Goal: Navigation & Orientation: Find specific page/section

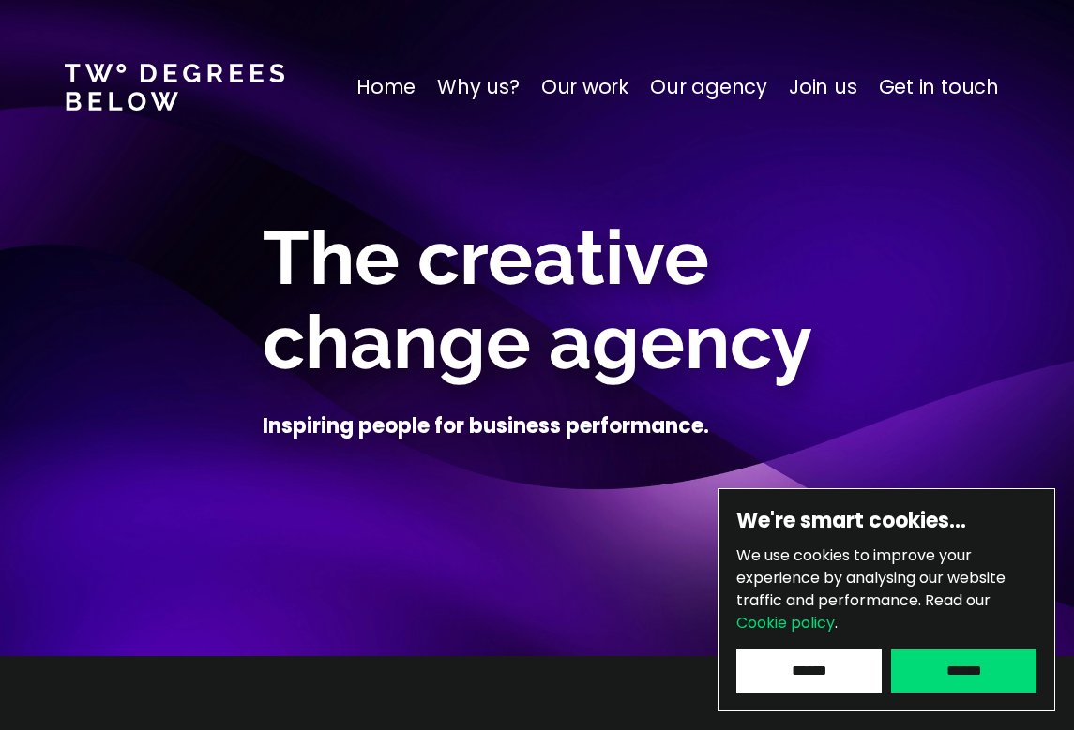
click at [910, 90] on p "Get in touch" at bounding box center [939, 87] width 120 height 30
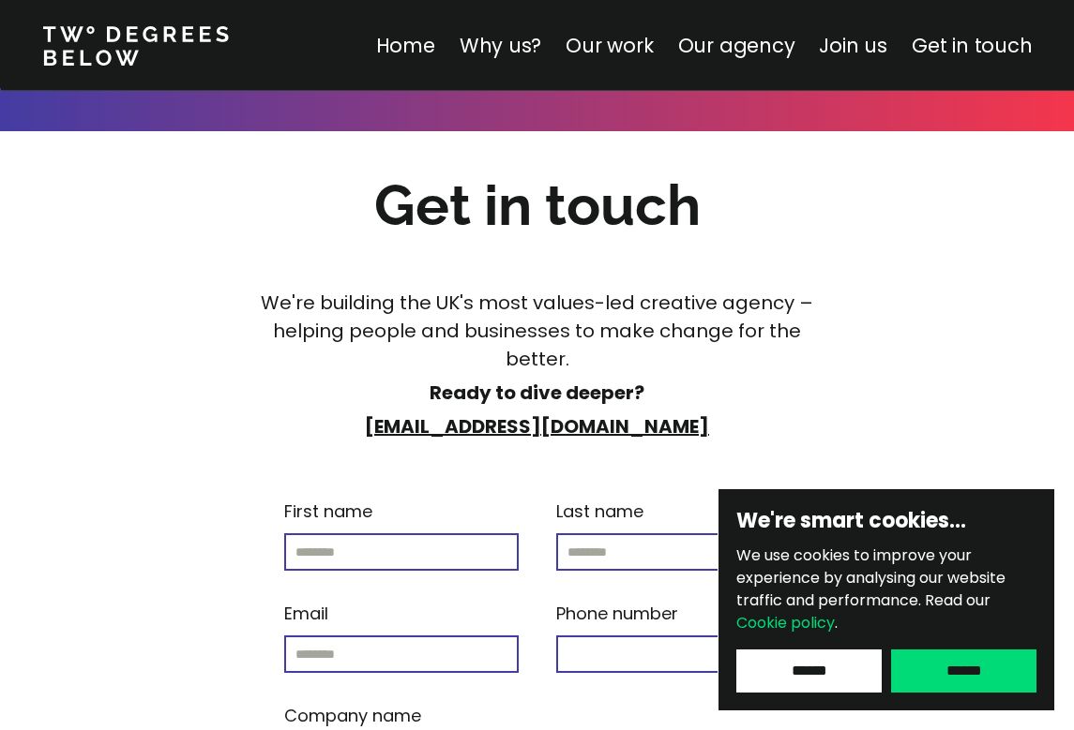
scroll to position [10920, 0]
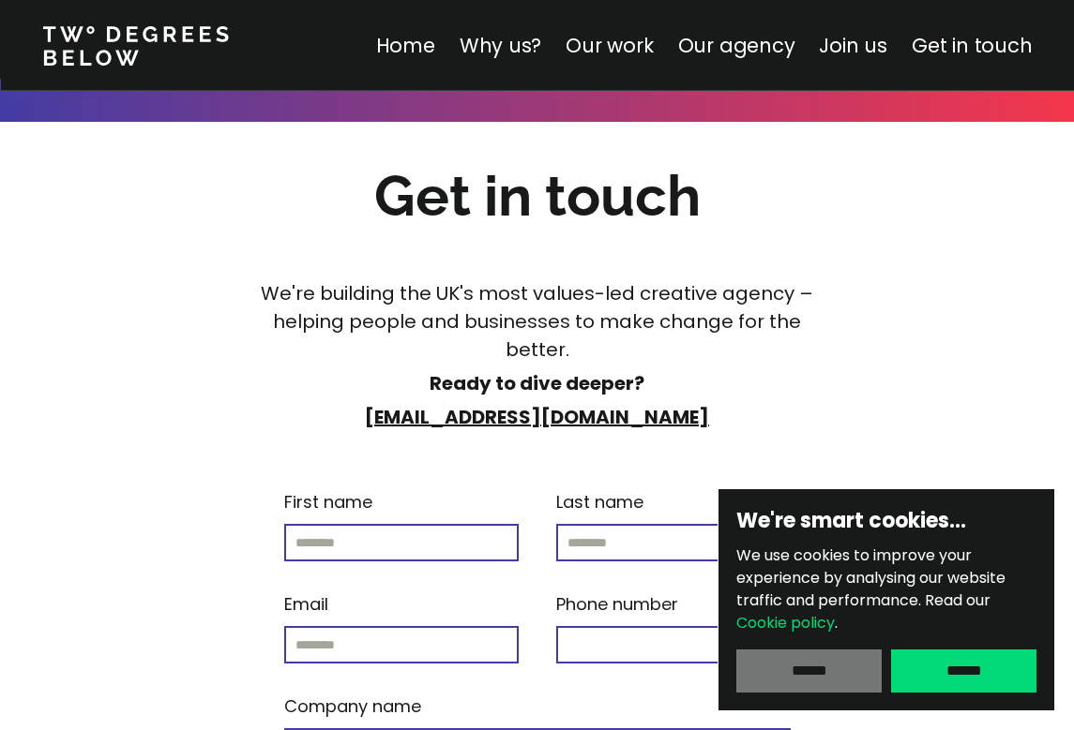
click at [844, 681] on input "******" at bounding box center [808, 671] width 145 height 43
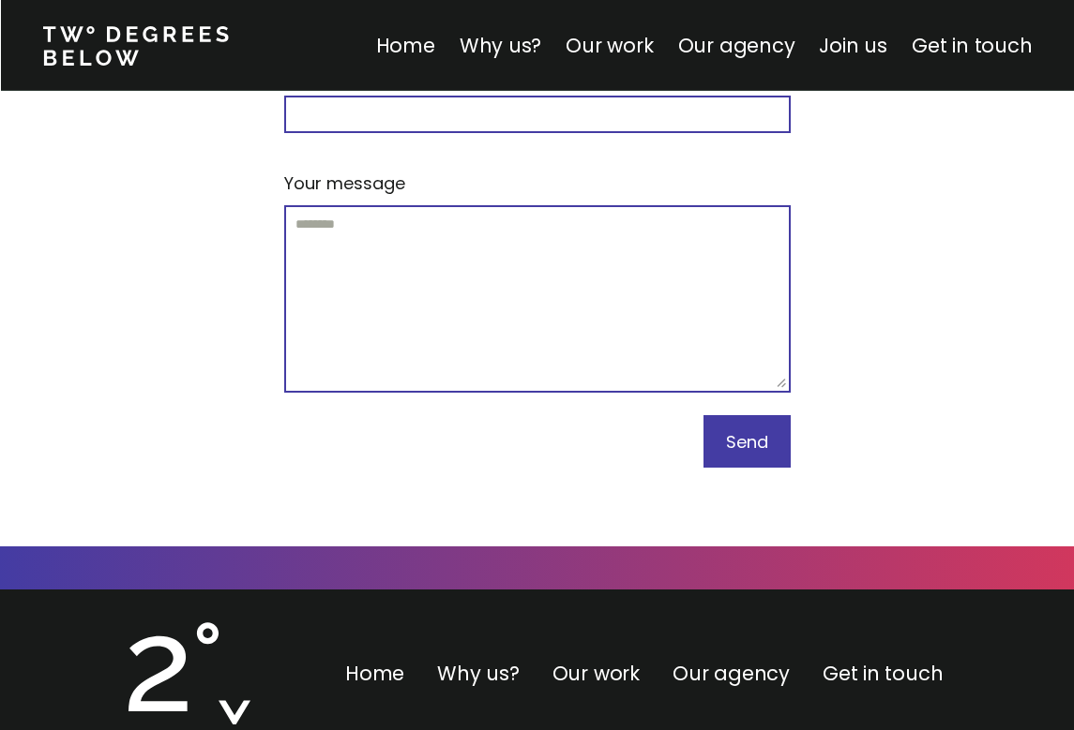
scroll to position [11646, 0]
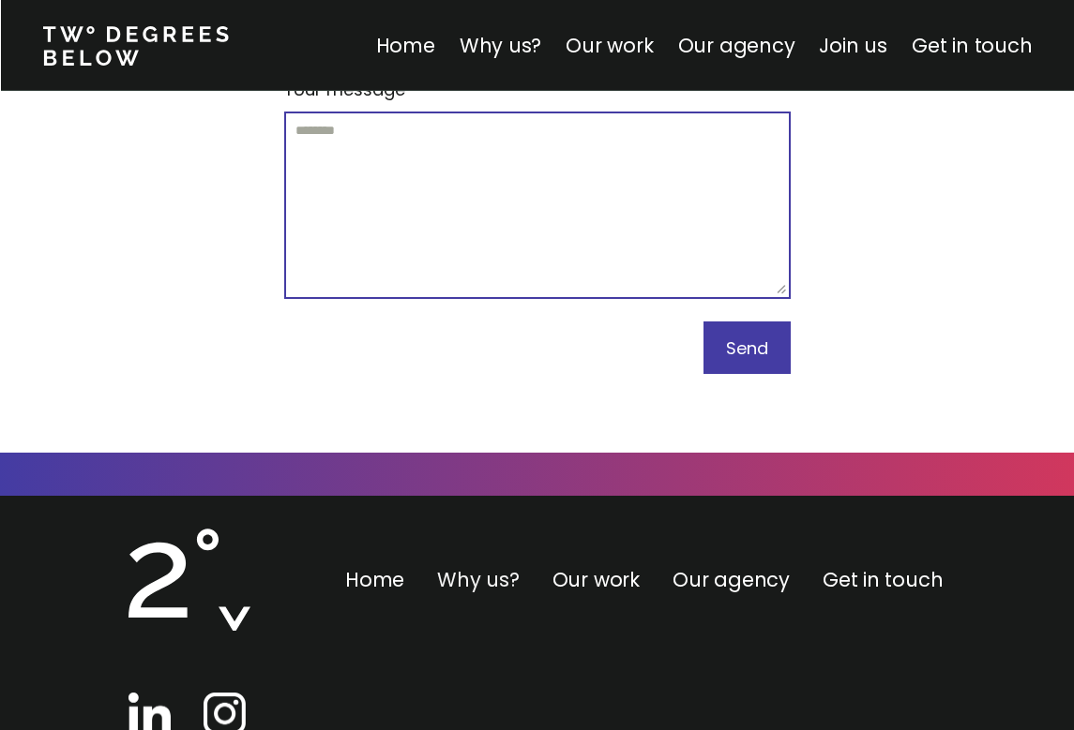
click at [480, 566] on link "Why us?" at bounding box center [478, 579] width 83 height 27
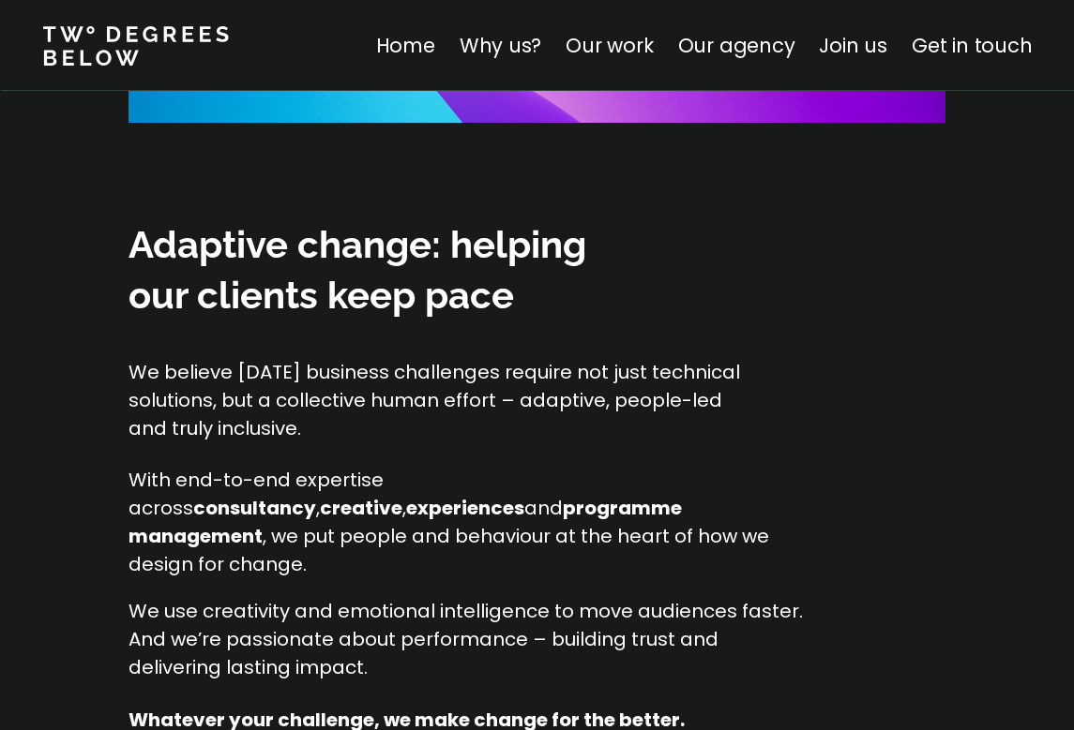
scroll to position [1807, 0]
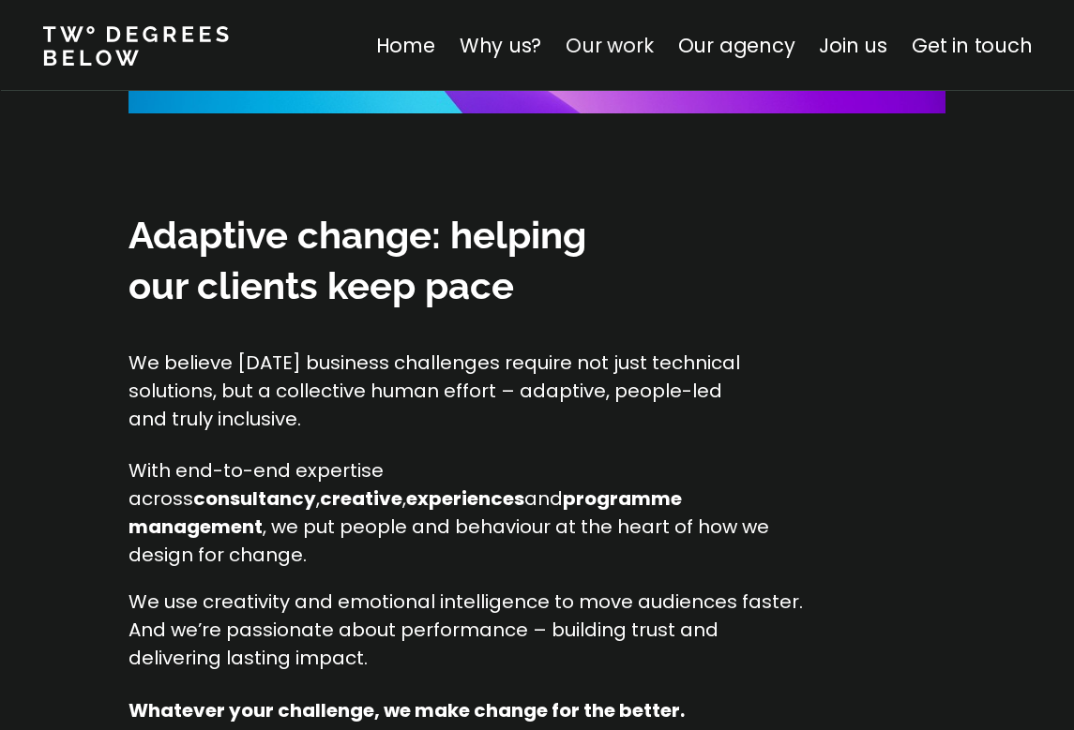
click at [651, 44] on link "Our work" at bounding box center [608, 45] width 87 height 27
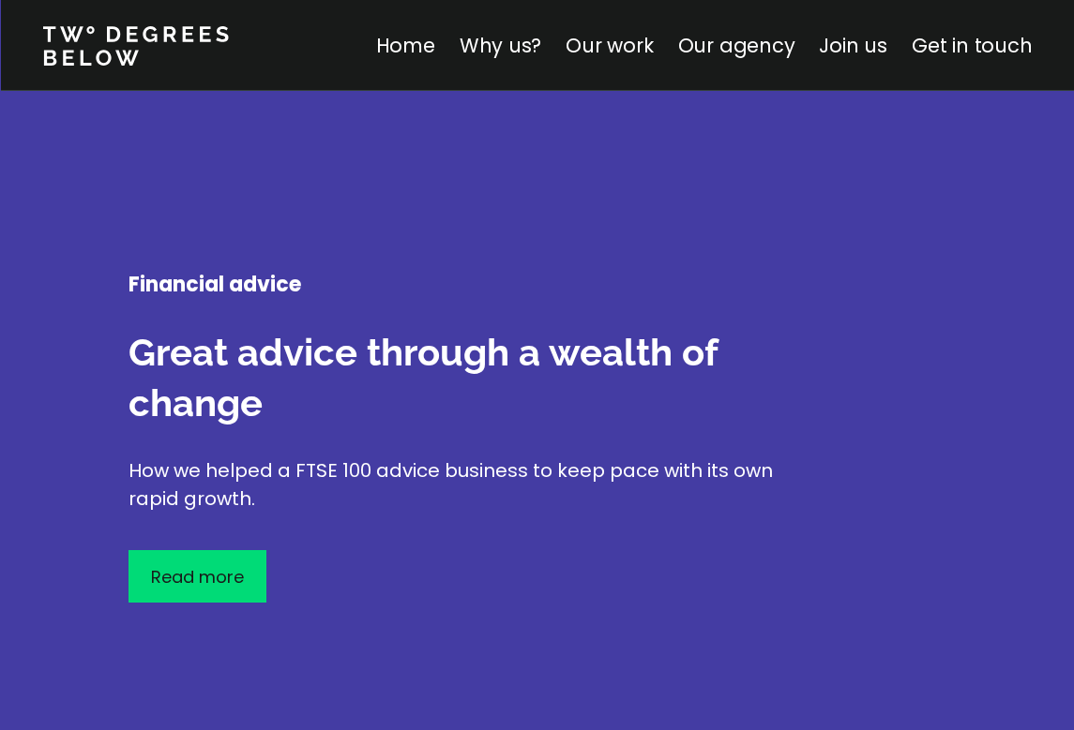
scroll to position [5023, 0]
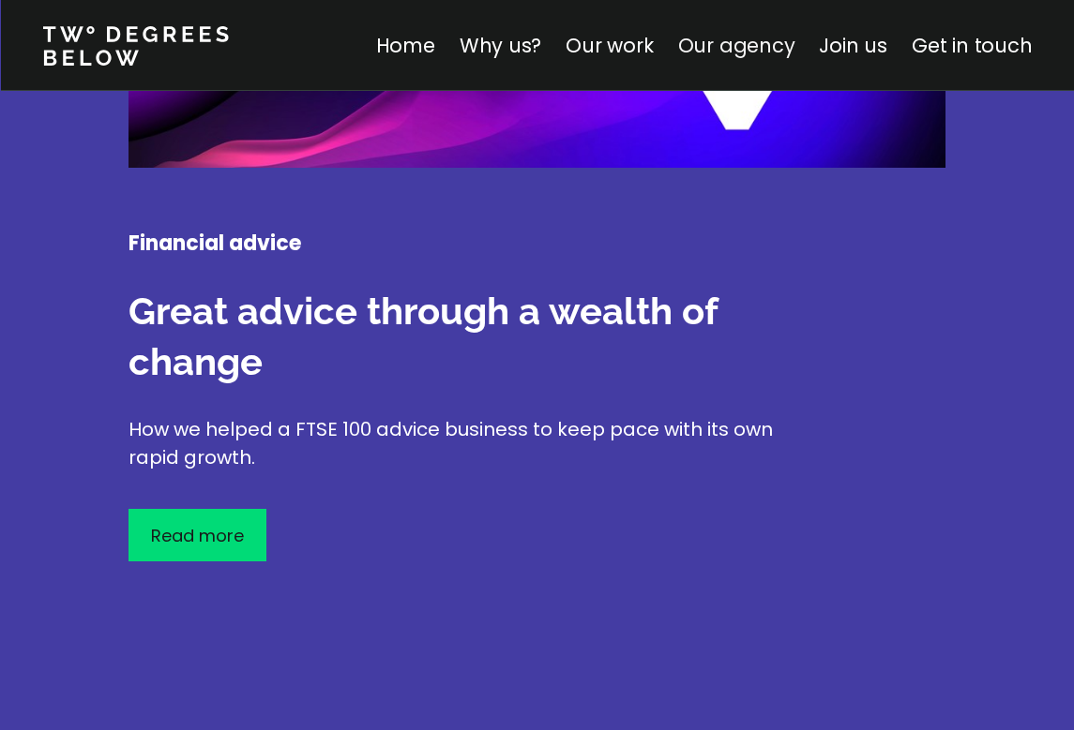
click at [768, 54] on link "Our agency" at bounding box center [735, 45] width 117 height 27
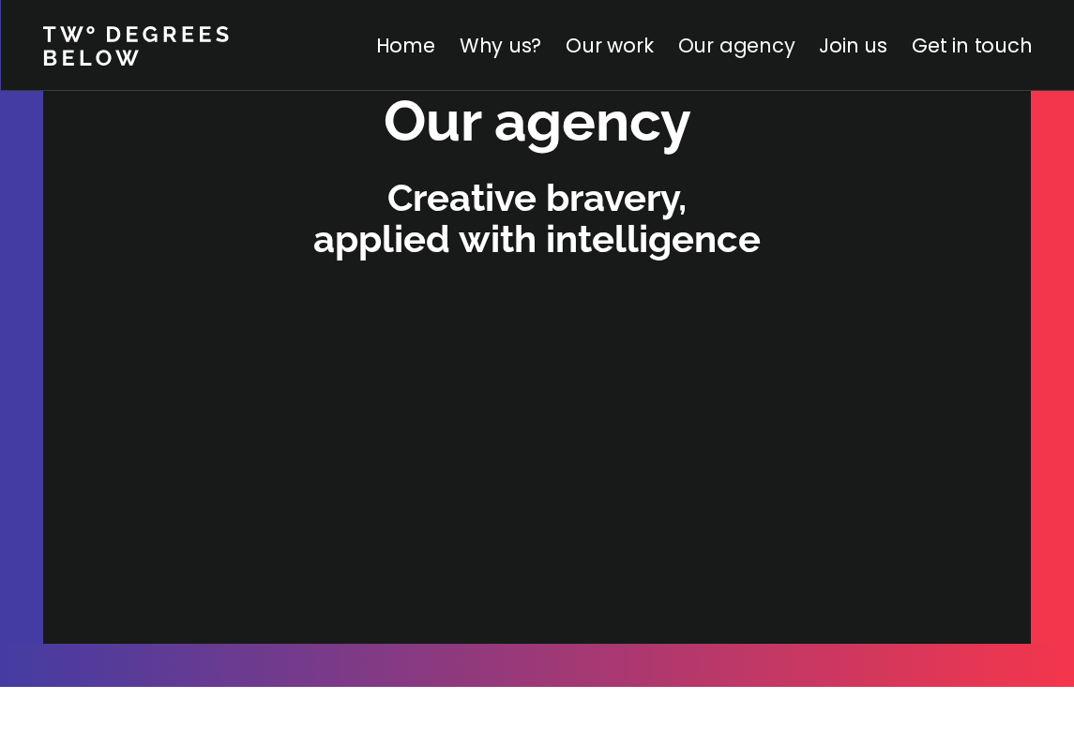
scroll to position [5727, 0]
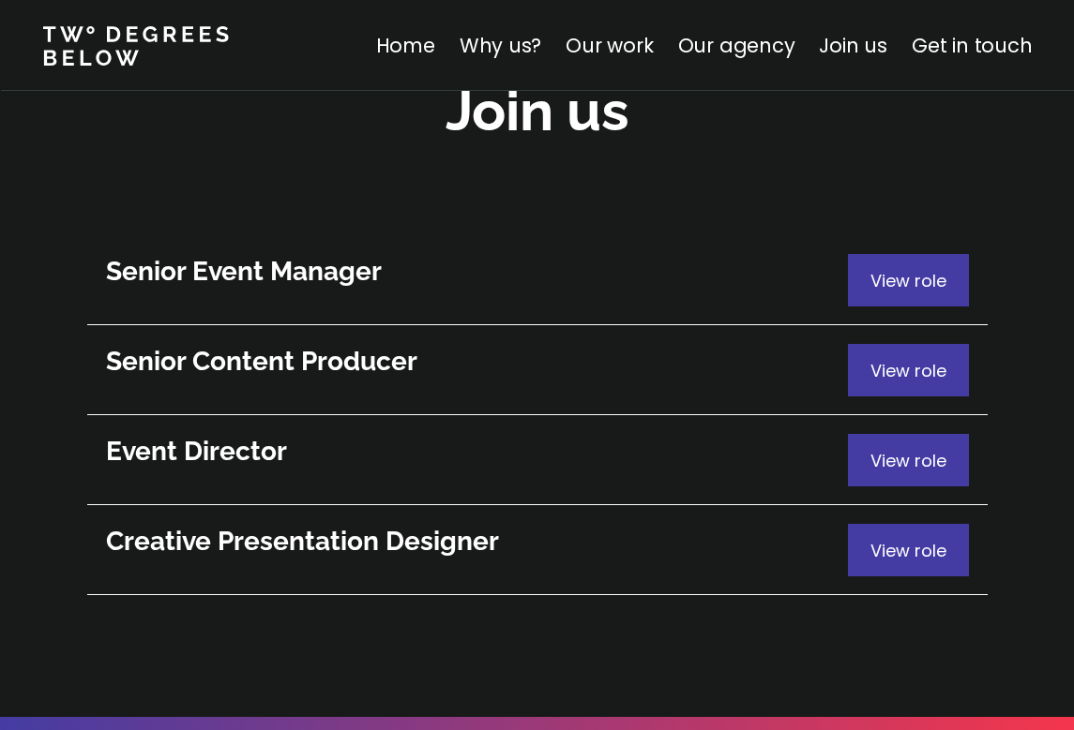
scroll to position [10288, 0]
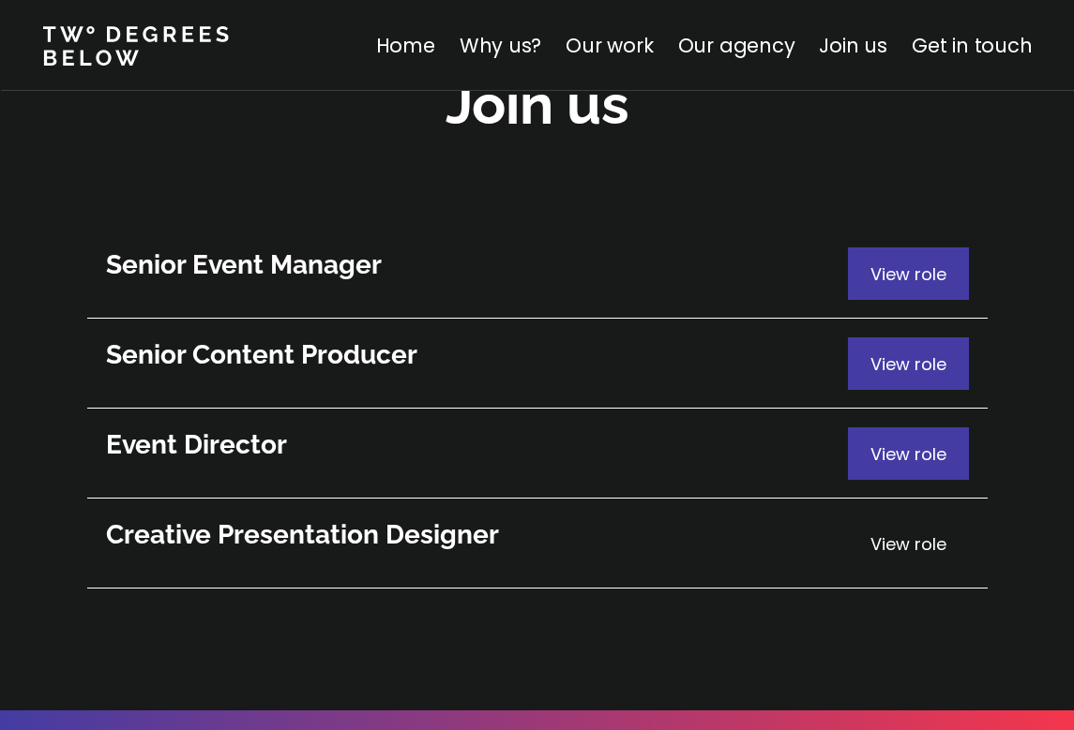
click at [885, 533] on span "View role" at bounding box center [908, 544] width 76 height 23
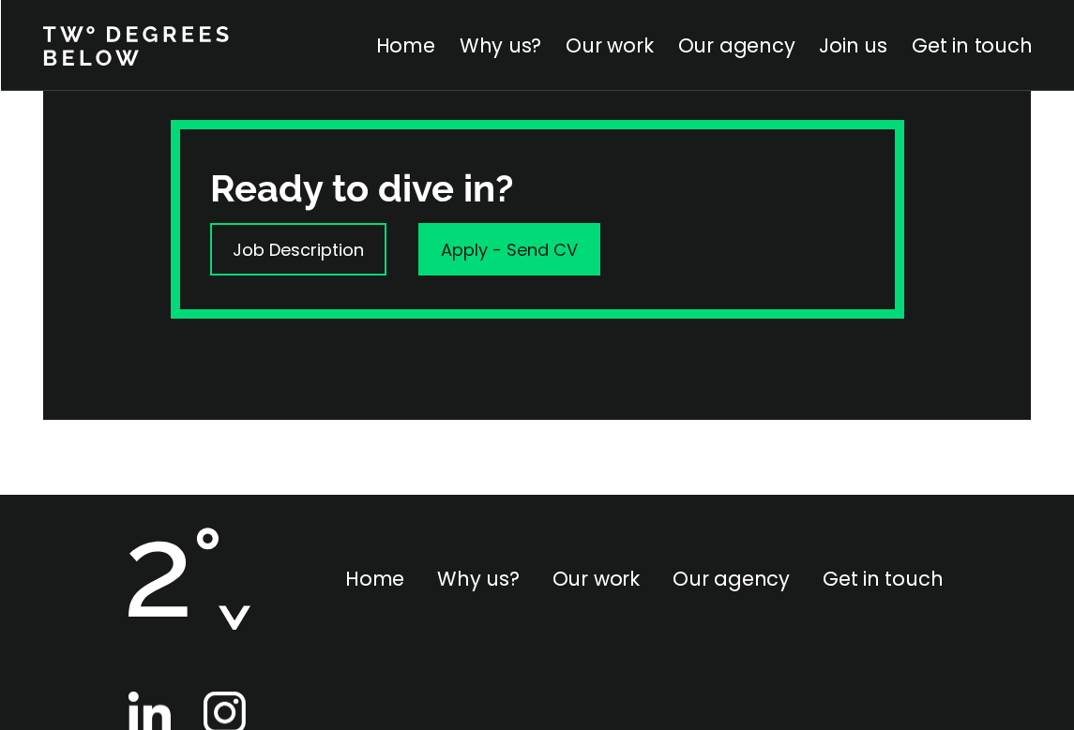
scroll to position [610, 0]
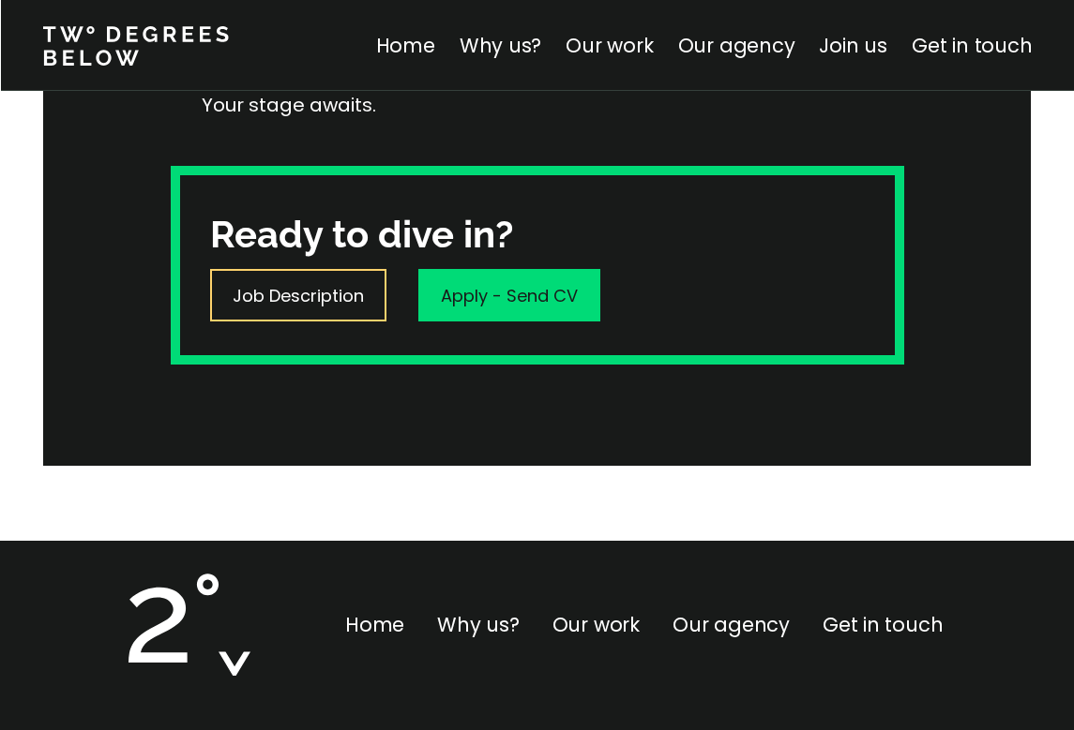
click at [344, 285] on p "Job Description" at bounding box center [298, 295] width 131 height 25
